Goal: Information Seeking & Learning: Find specific fact

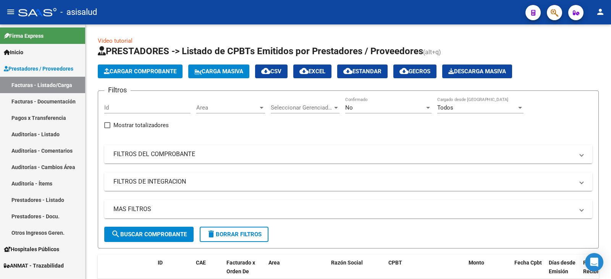
click at [51, 265] on span "ANMAT - Trazabilidad" at bounding box center [34, 265] width 60 height 8
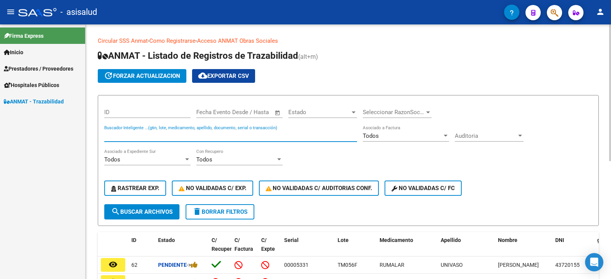
click at [284, 137] on input "Buscador Inteligente ...(gtin, lote, medicamento, apellido, documento, serial o…" at bounding box center [230, 135] width 253 height 7
type input "lp4443"
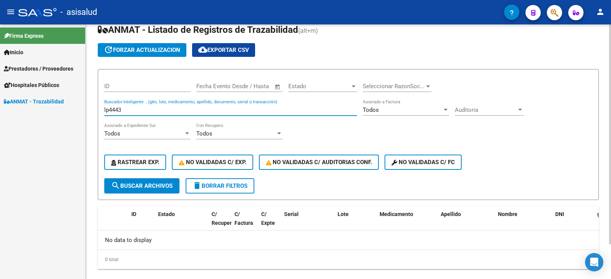
scroll to position [38, 0]
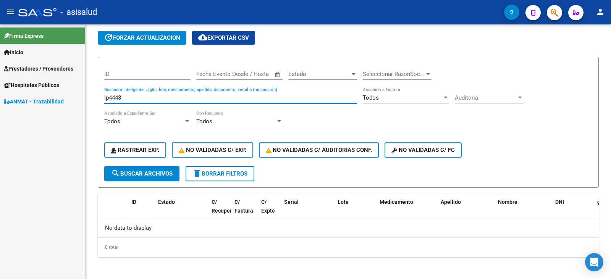
drag, startPoint x: 129, startPoint y: 99, endPoint x: 75, endPoint y: 100, distance: 54.2
click at [75, 100] on mat-sidenav-container "Firma Express Inicio Calendario SSS Instructivos Contacto OS Prestadores / Prov…" at bounding box center [305, 151] width 611 height 255
type input "53883541"
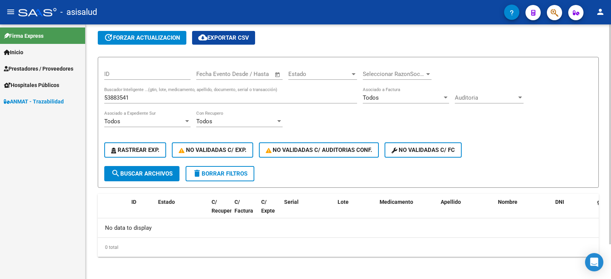
drag, startPoint x: 137, startPoint y: 101, endPoint x: 97, endPoint y: 93, distance: 40.9
click at [97, 93] on div "Circular SSS Anmat - Como Registrarse - Acceso ANMAT Obras Sociales Documentaci…" at bounding box center [348, 133] width 525 height 295
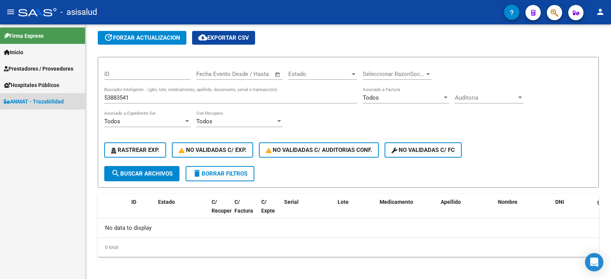
click at [47, 102] on span "ANMAT - Trazabilidad" at bounding box center [34, 101] width 60 height 8
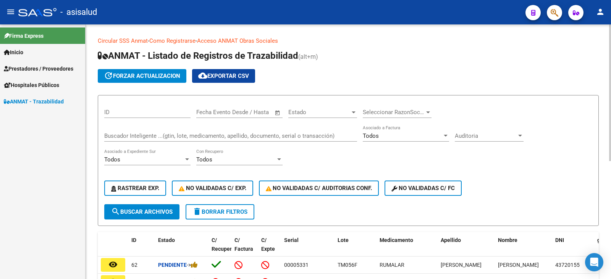
click at [147, 132] on div "Buscador Inteligente ...(gtin, lote, medicamento, apellido, documento, serial o…" at bounding box center [230, 133] width 253 height 16
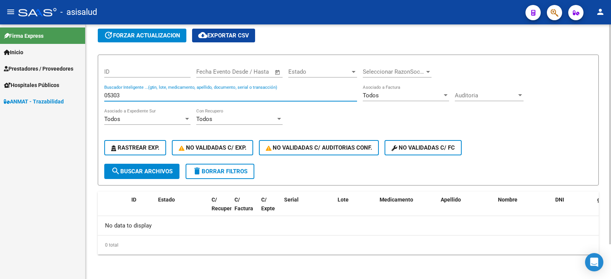
click at [137, 174] on span "search Buscar Archivos" at bounding box center [141, 171] width 61 height 7
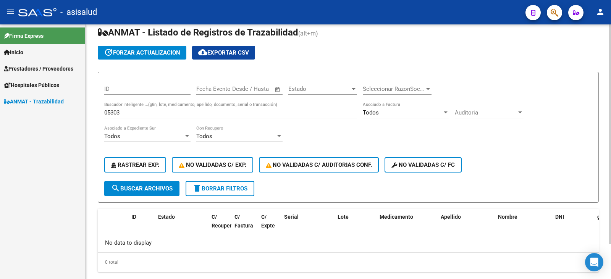
scroll to position [40, 0]
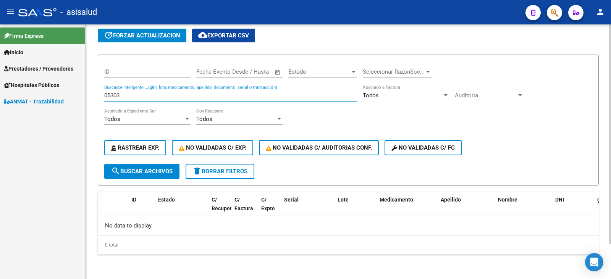
drag, startPoint x: 131, startPoint y: 96, endPoint x: 93, endPoint y: 88, distance: 39.4
click at [93, 88] on div "Circular SSS Anmat - Como Registrarse - Acceso ANMAT Obras Sociales Documentaci…" at bounding box center [348, 131] width 525 height 295
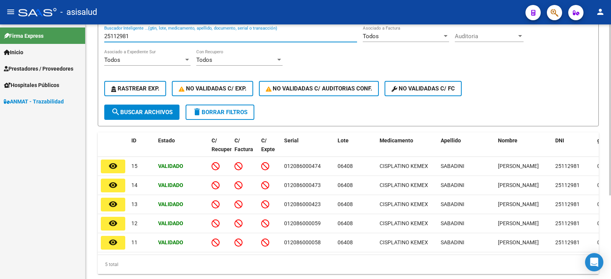
scroll to position [48, 0]
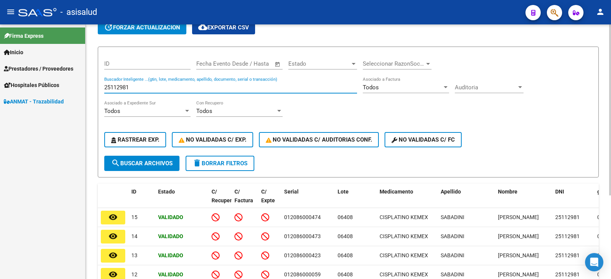
drag, startPoint x: 132, startPoint y: 88, endPoint x: 97, endPoint y: 86, distance: 35.2
click at [97, 86] on div "Circular SSS Anmat - Como Registrarse - Acceso ANMAT Obras Sociales Documentaci…" at bounding box center [348, 163] width 525 height 374
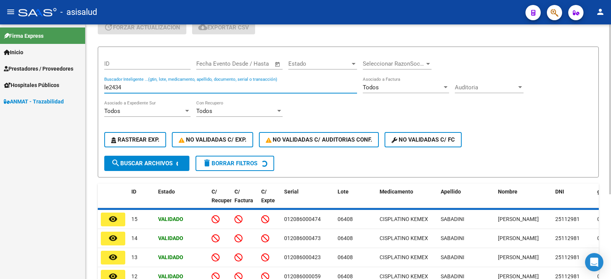
scroll to position [40, 0]
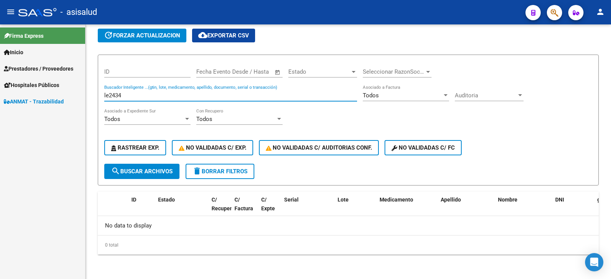
drag, startPoint x: 140, startPoint y: 95, endPoint x: 70, endPoint y: 98, distance: 70.3
click at [70, 98] on mat-sidenav-container "Firma Express Inicio Calendario SSS Instructivos Contacto OS Prestadores / Prov…" at bounding box center [305, 151] width 611 height 255
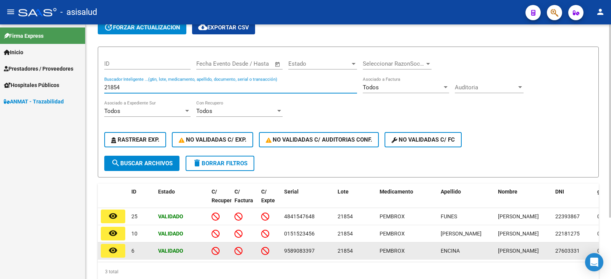
scroll to position [81, 0]
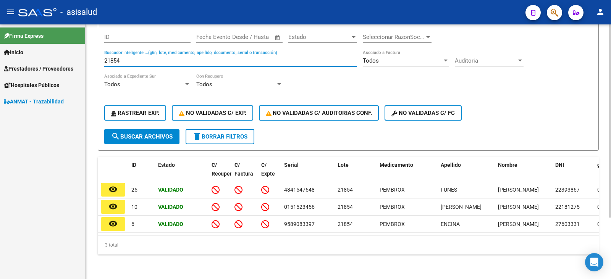
click at [116, 57] on input "21854" at bounding box center [230, 60] width 253 height 7
drag, startPoint x: 121, startPoint y: 56, endPoint x: 65, endPoint y: 57, distance: 55.4
click at [65, 57] on mat-sidenav-container "Firma Express Inicio Calendario SSS Instructivos Contacto OS Prestadores / Prov…" at bounding box center [305, 151] width 611 height 255
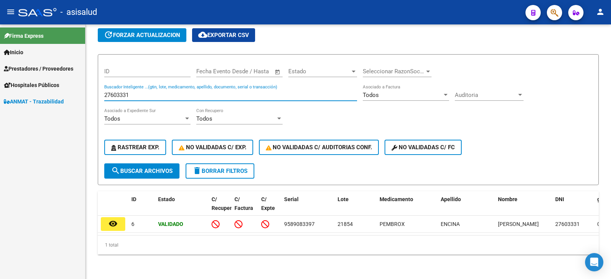
scroll to position [47, 0]
drag, startPoint x: 142, startPoint y: 88, endPoint x: 76, endPoint y: 86, distance: 65.7
click at [76, 86] on mat-sidenav-container "Firma Express Inicio Calendario SSS Instructivos Contacto OS Prestadores / Prov…" at bounding box center [305, 151] width 611 height 255
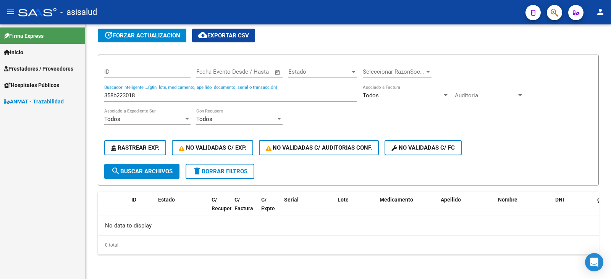
scroll to position [40, 0]
type input "358b223018"
